Goal: Information Seeking & Learning: Understand process/instructions

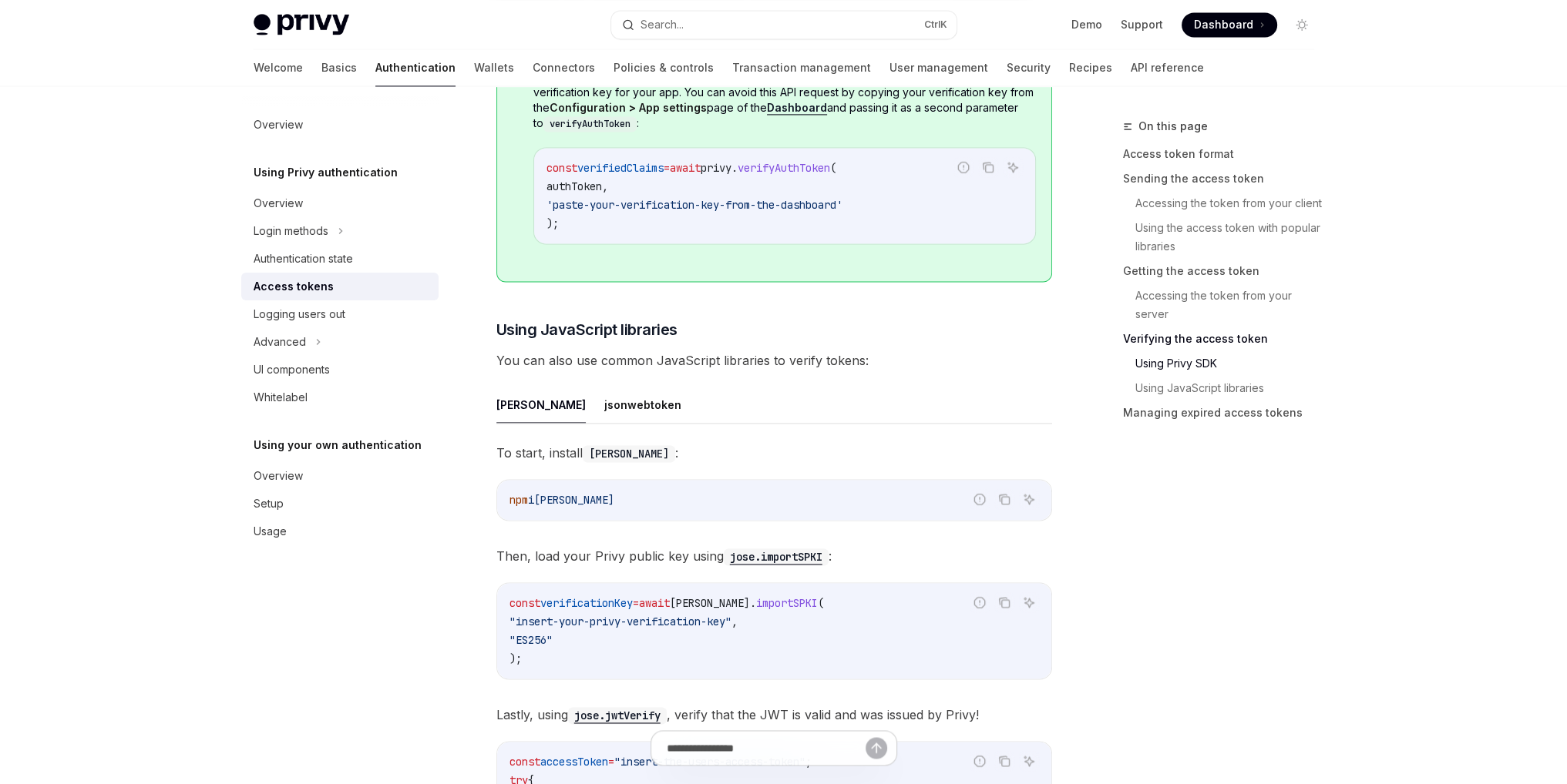
scroll to position [3050, 0]
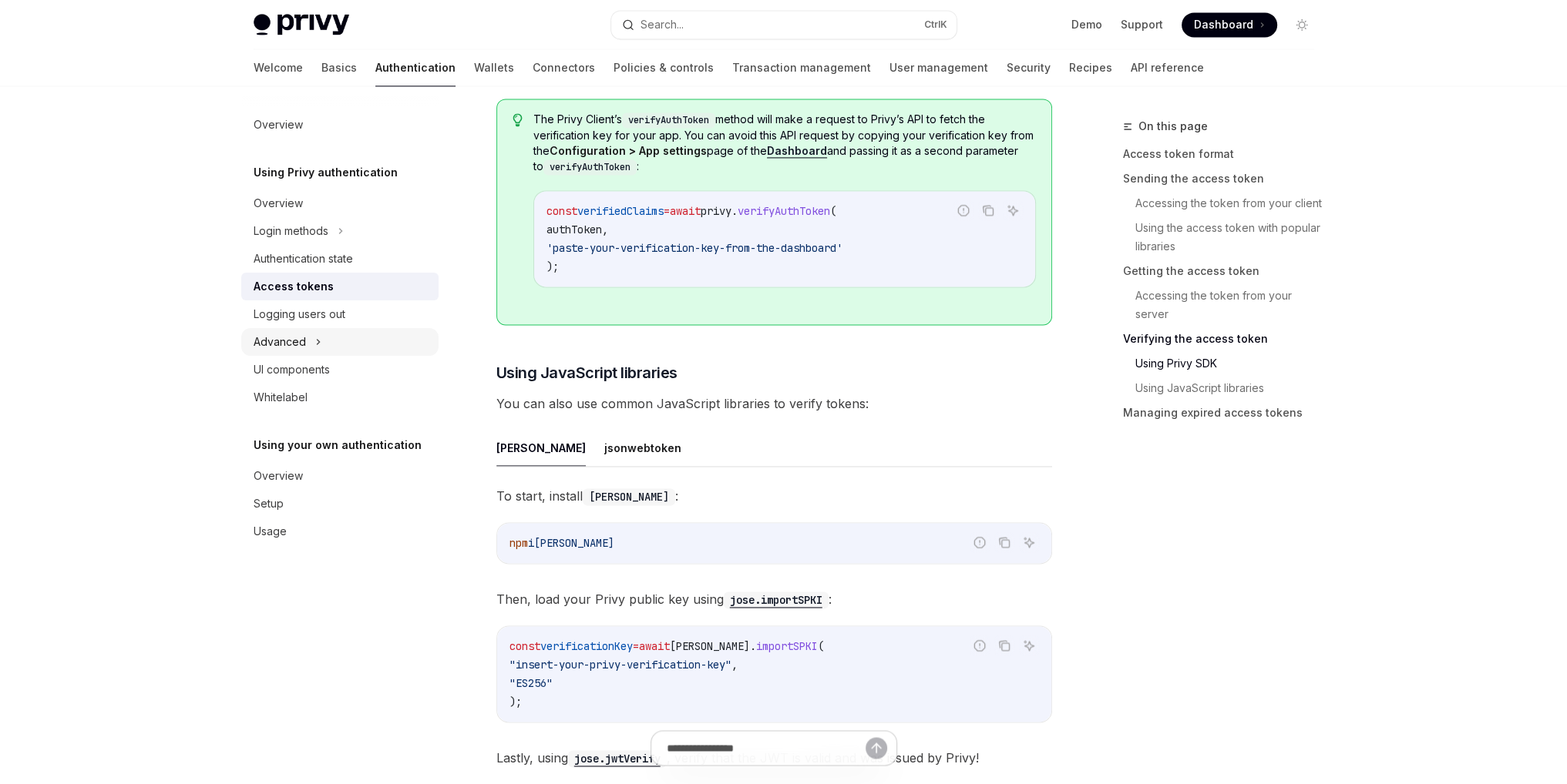
click at [292, 343] on div "Advanced" at bounding box center [279, 341] width 52 height 18
click at [295, 226] on div "Login methods" at bounding box center [291, 231] width 75 height 18
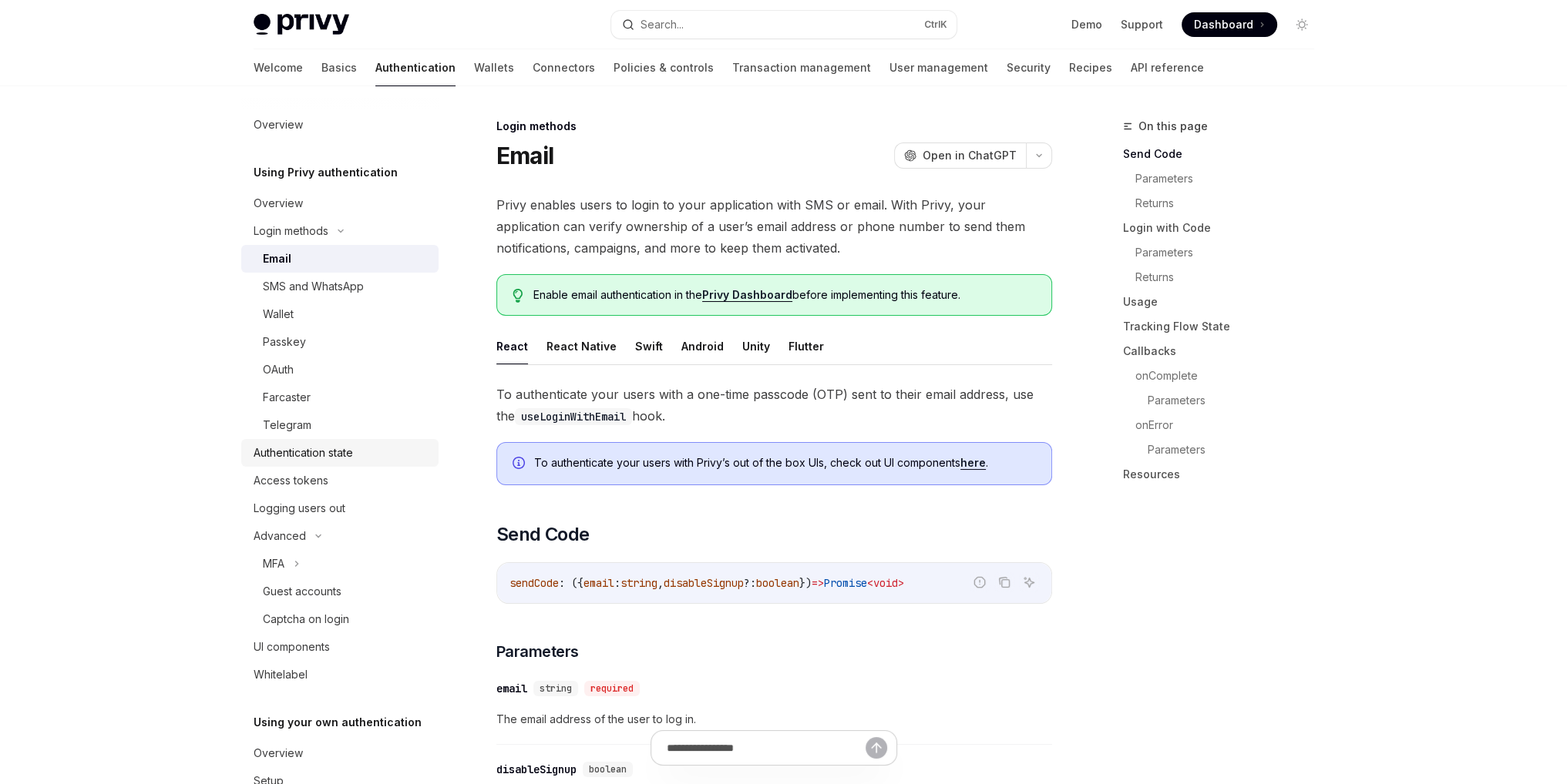
click at [275, 456] on div "Authentication state" at bounding box center [302, 452] width 99 height 18
type textarea "*"
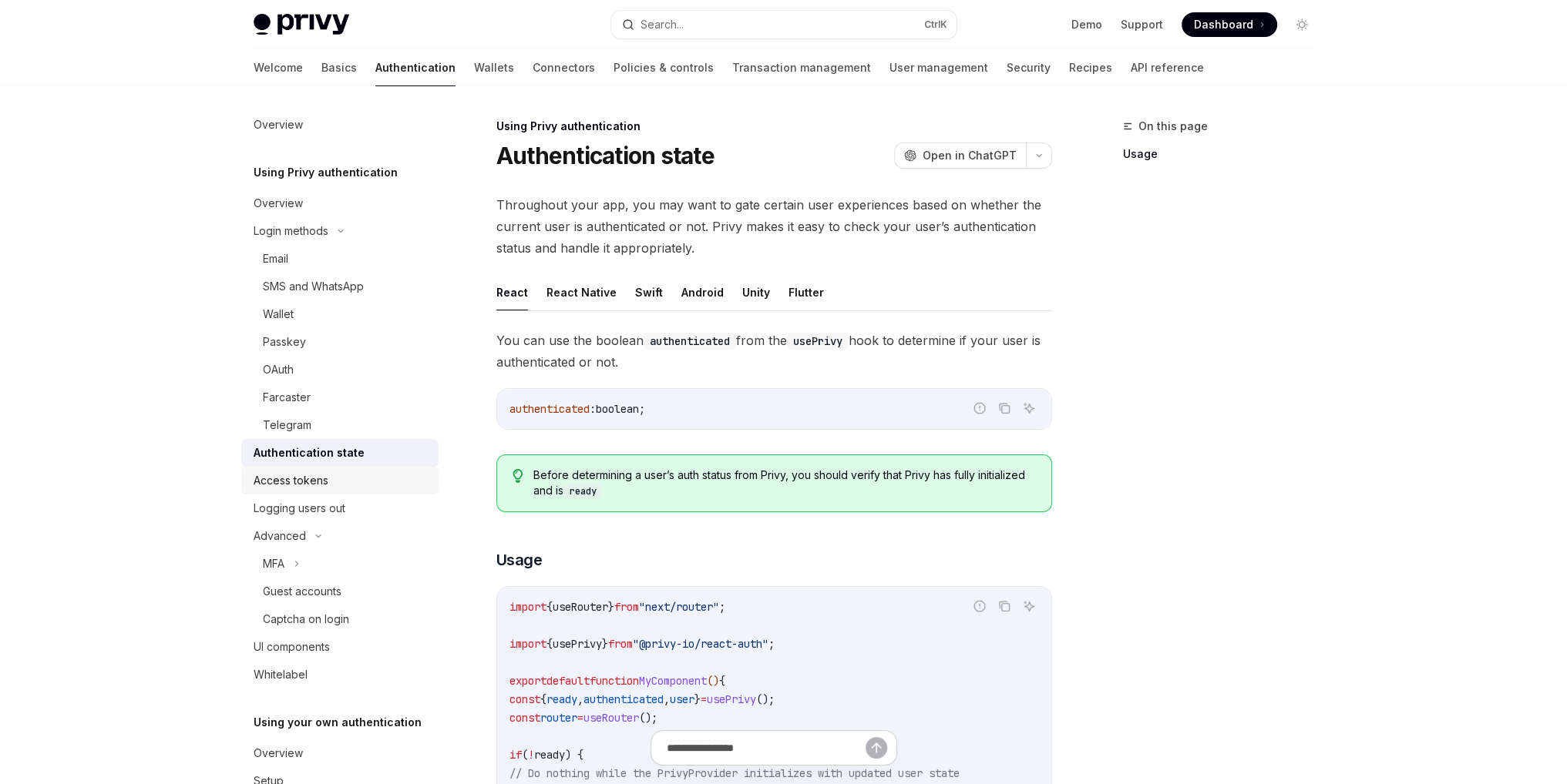
click at [275, 483] on div "Access tokens" at bounding box center [291, 480] width 75 height 18
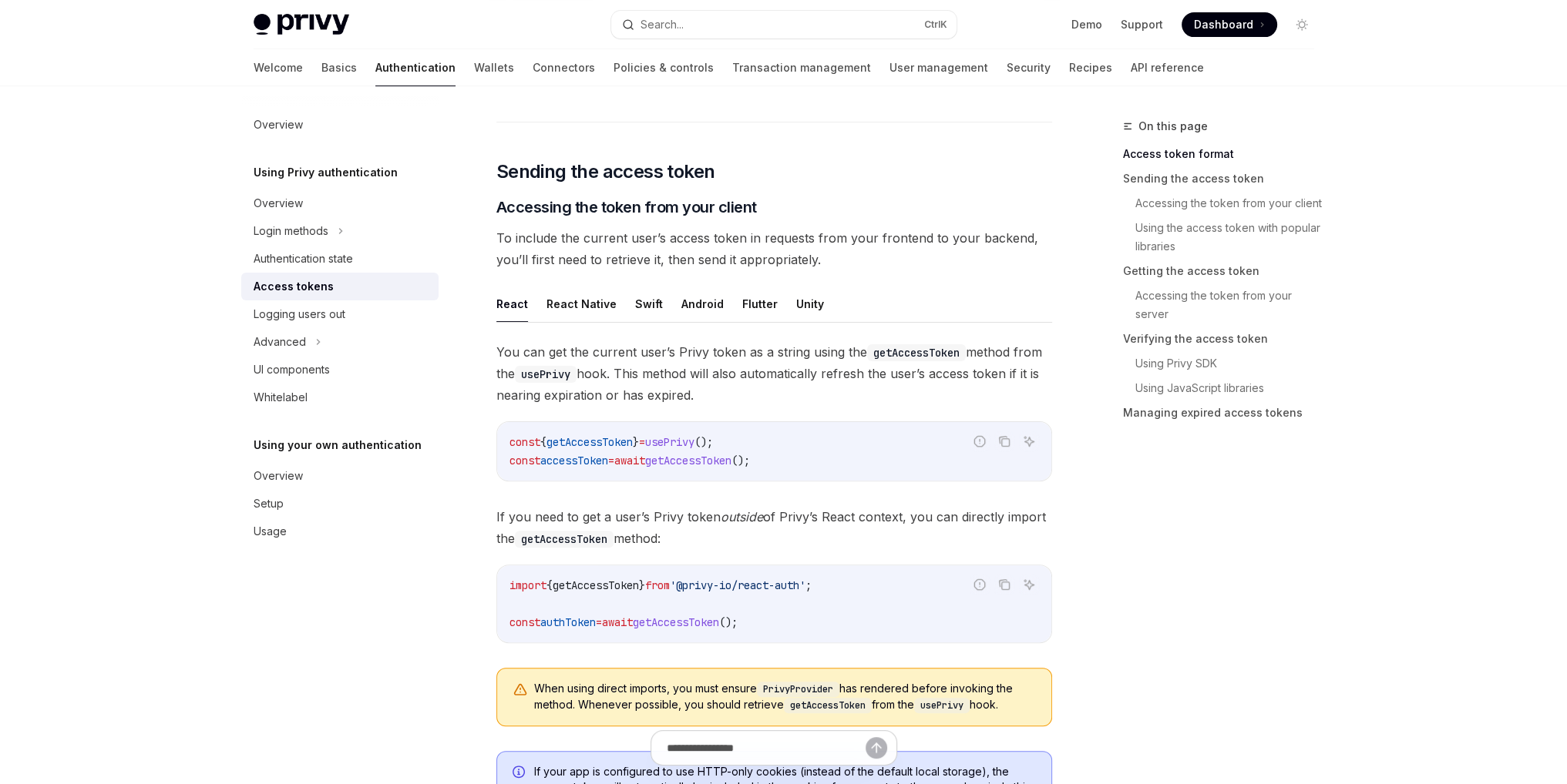
scroll to position [565, 0]
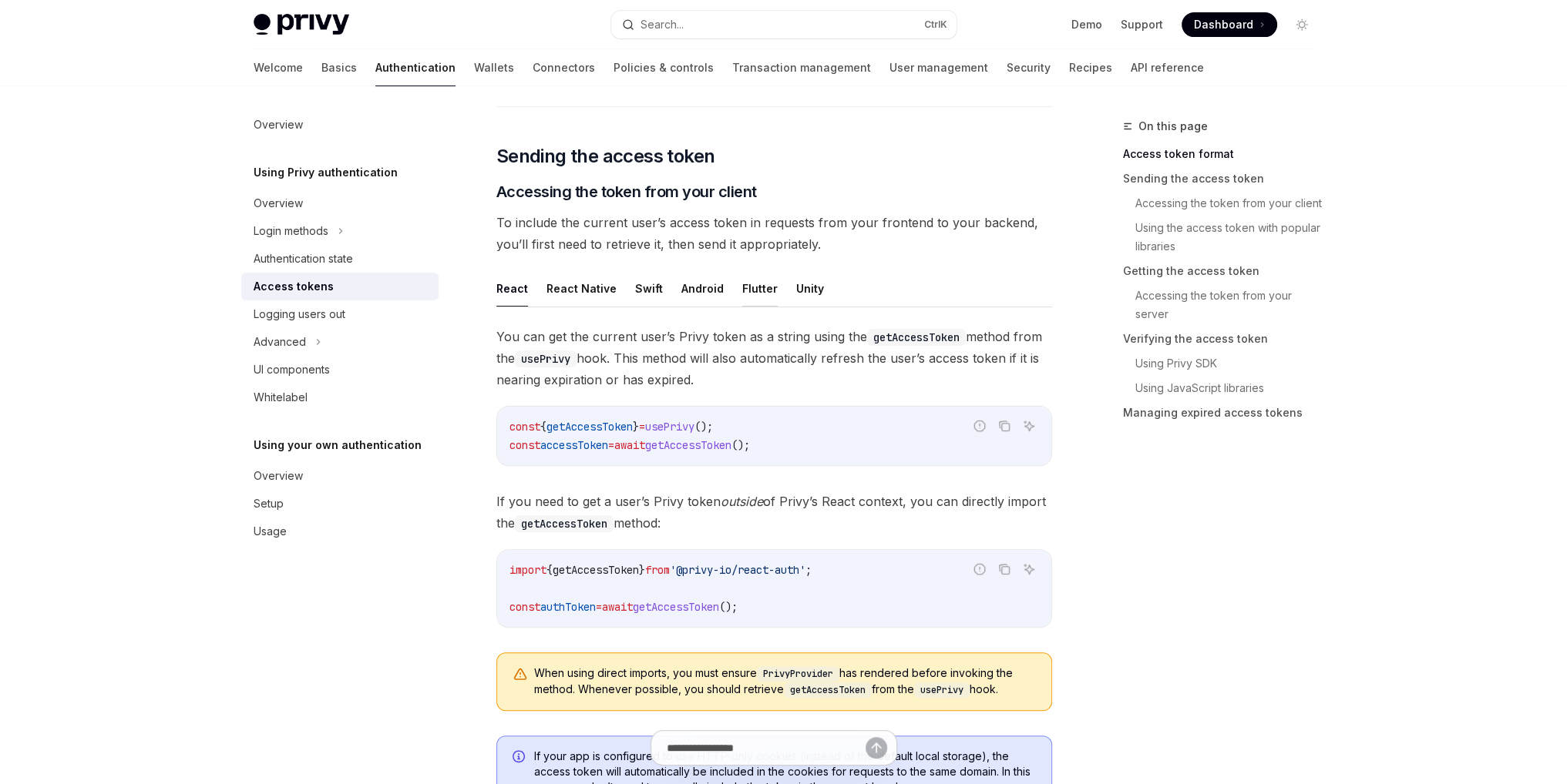
click at [753, 288] on button "Flutter" at bounding box center [760, 289] width 36 height 37
type textarea "*"
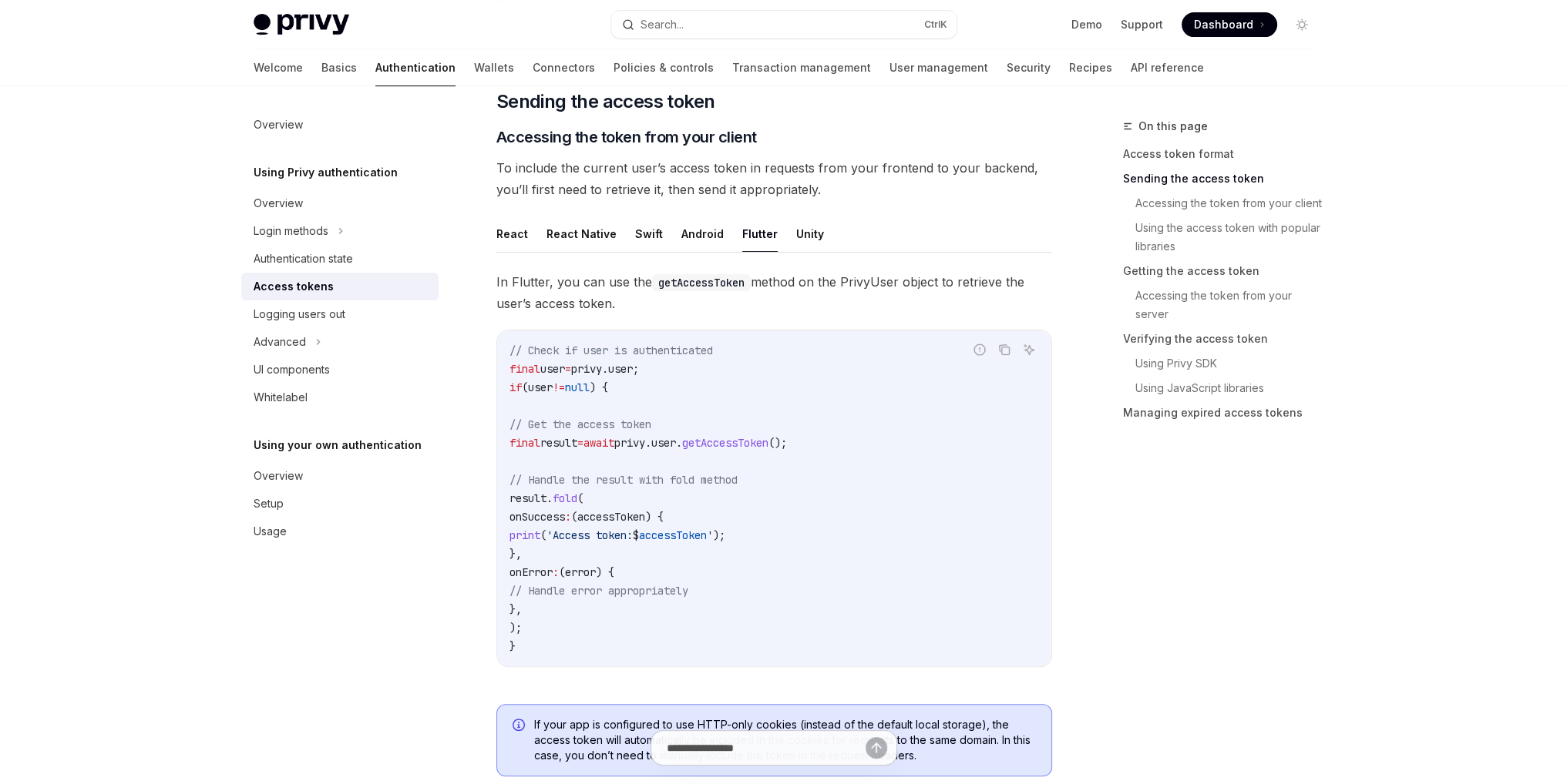
scroll to position [617, 0]
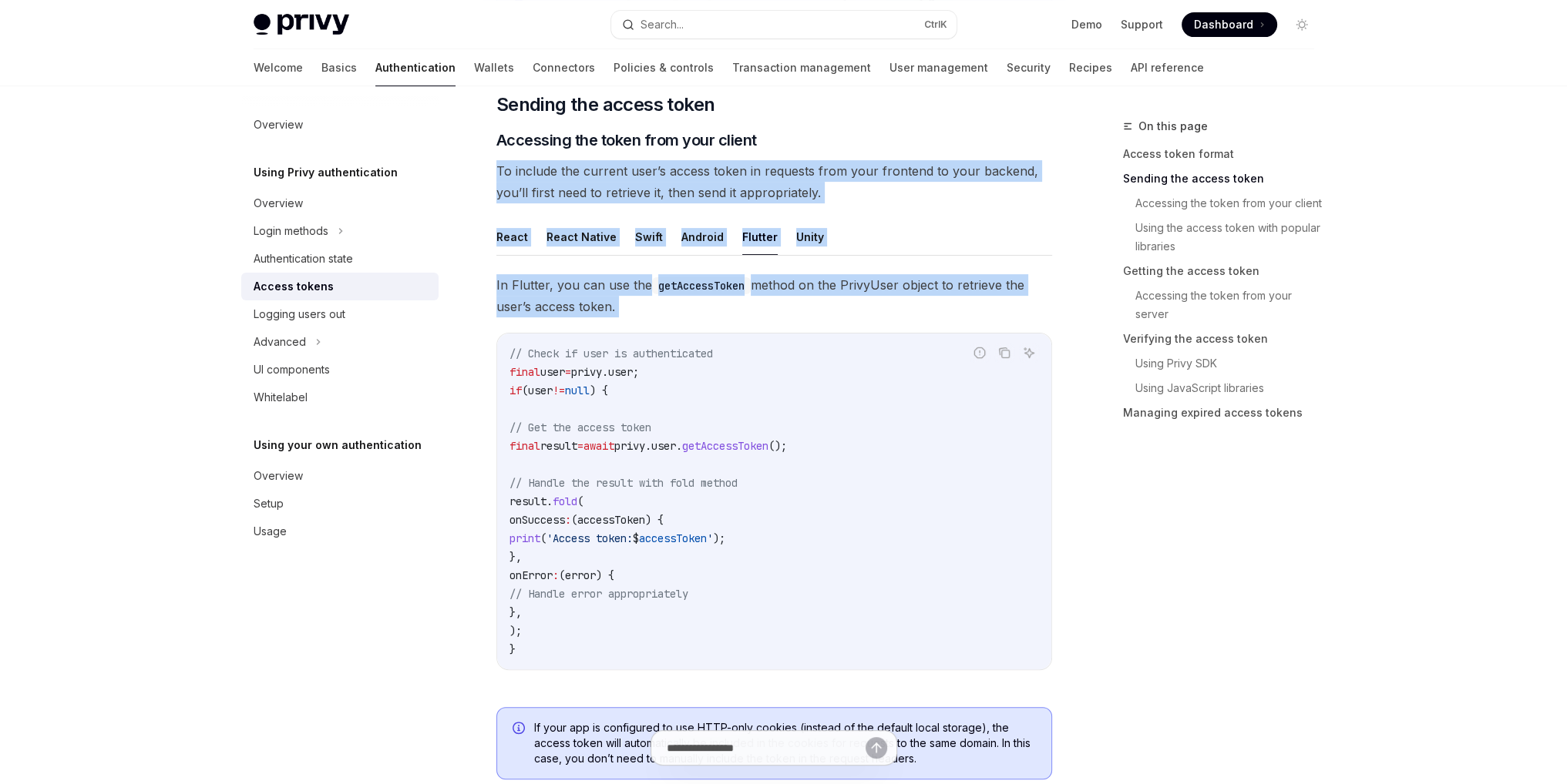
drag, startPoint x: 760, startPoint y: 133, endPoint x: 481, endPoint y: 321, distance: 336.4
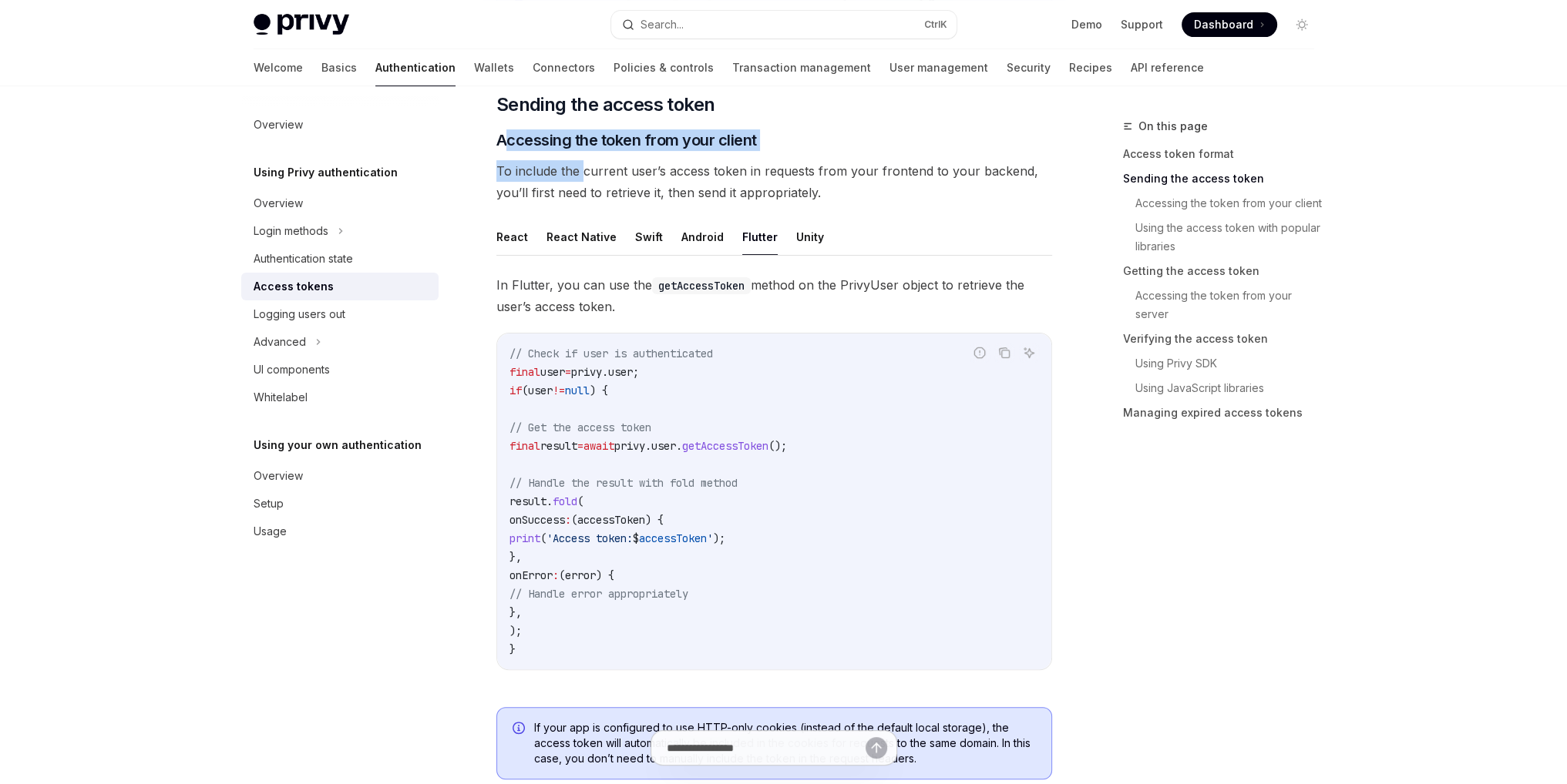
drag, startPoint x: 502, startPoint y: 137, endPoint x: 581, endPoint y: 152, distance: 80.4
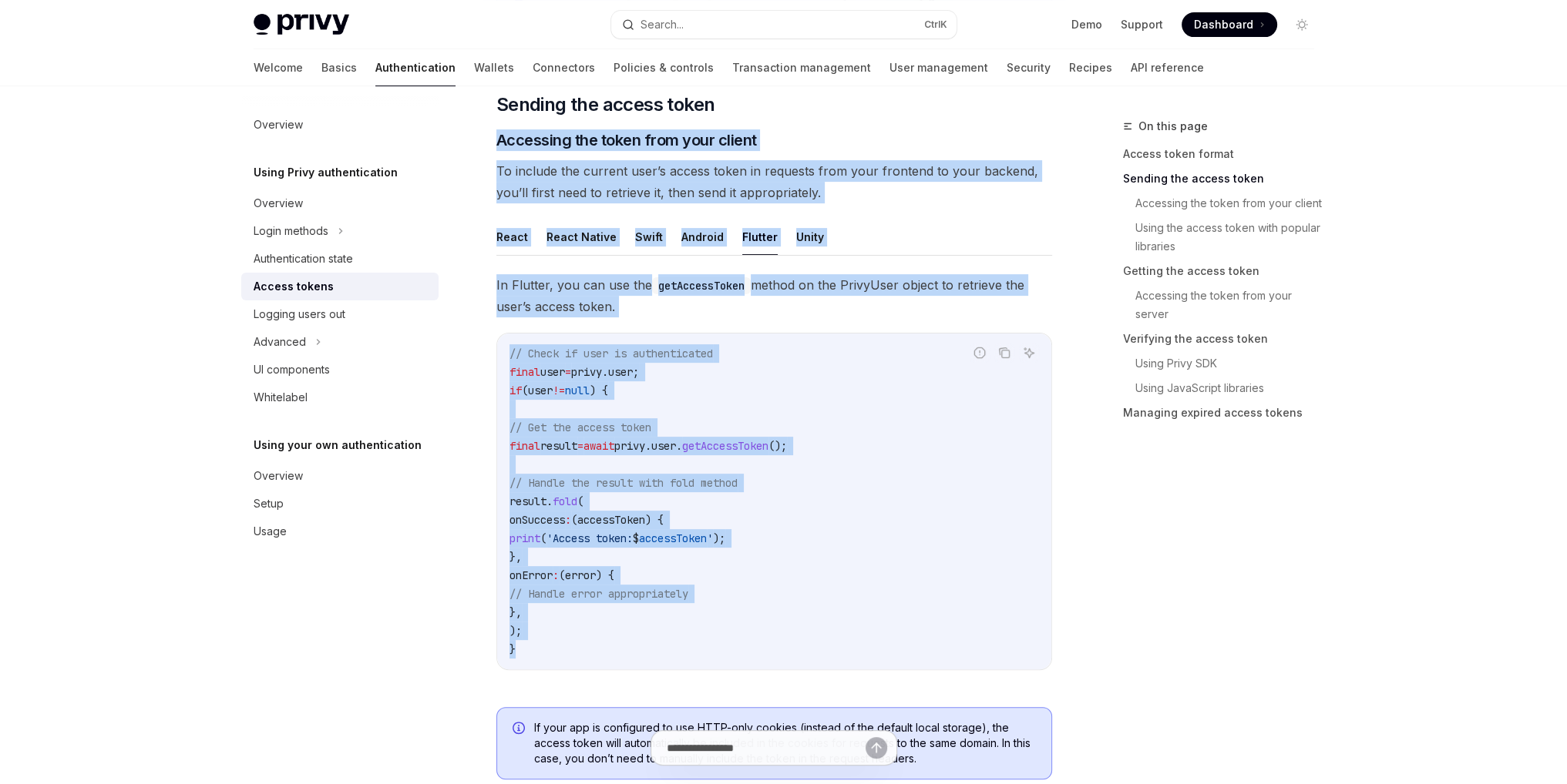
drag, startPoint x: 499, startPoint y: 136, endPoint x: 656, endPoint y: 640, distance: 527.9
copy div "Accessing the token from your client To include the current user’s access token…"
